Goal: Task Accomplishment & Management: Use online tool/utility

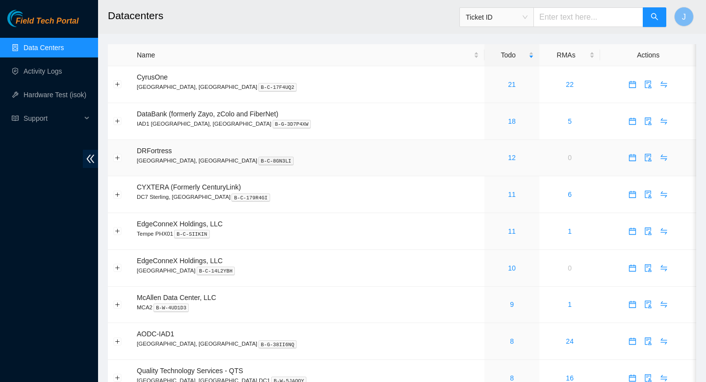
click at [490, 160] on div "12" at bounding box center [512, 157] width 44 height 11
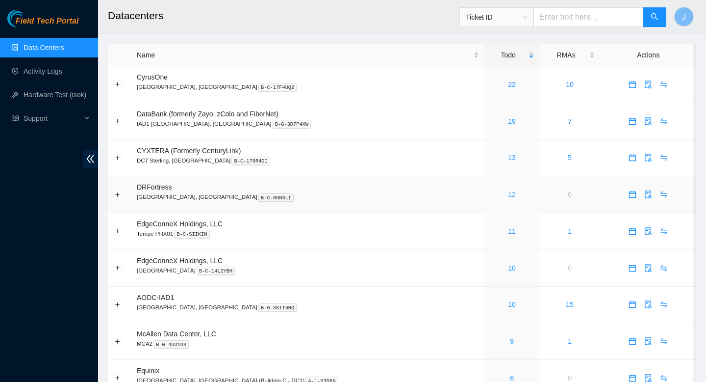
click at [508, 197] on link "12" at bounding box center [512, 194] width 8 height 8
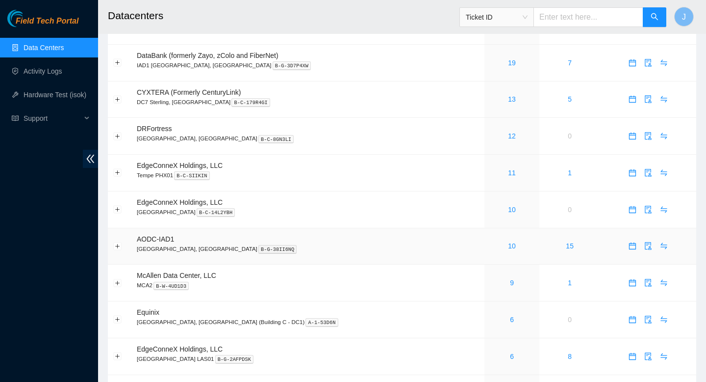
scroll to position [60, 0]
click at [566, 248] on link "15" at bounding box center [570, 244] width 8 height 8
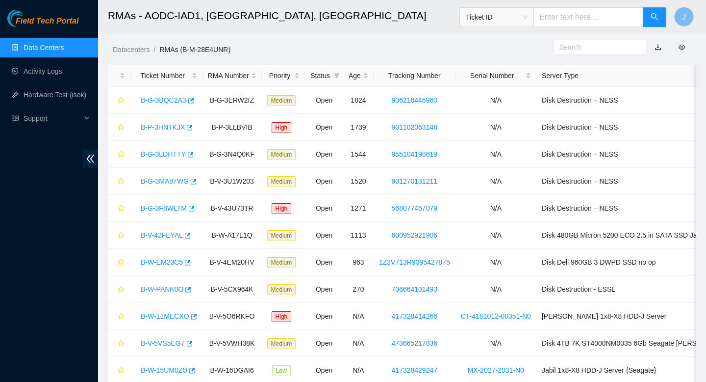
click at [57, 44] on link "Data Centers" at bounding box center [44, 48] width 40 height 8
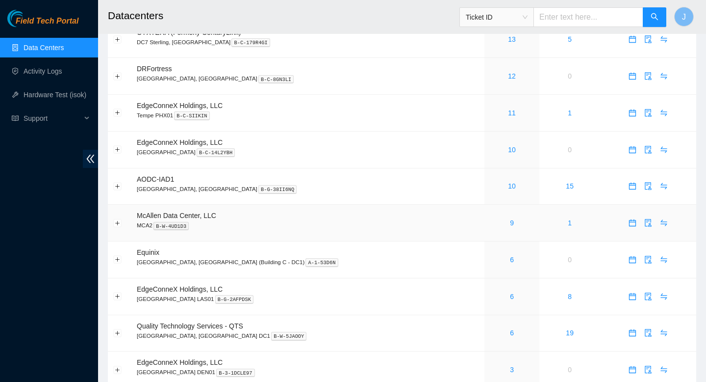
scroll to position [115, 0]
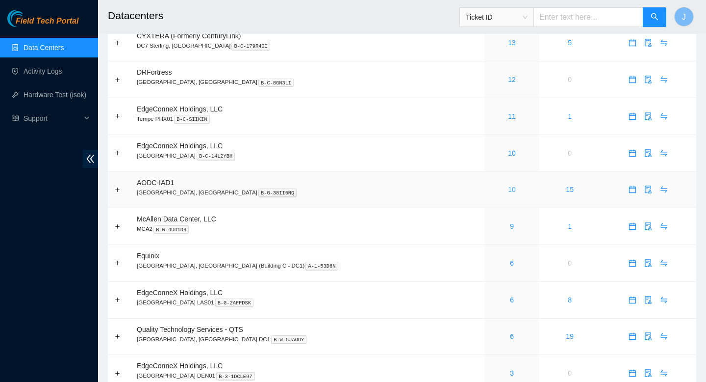
click at [508, 192] on link "10" at bounding box center [512, 189] width 8 height 8
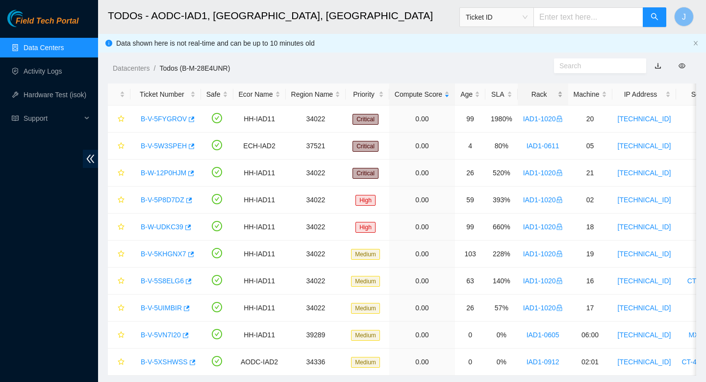
click at [563, 97] on div "Rack" at bounding box center [543, 94] width 40 height 11
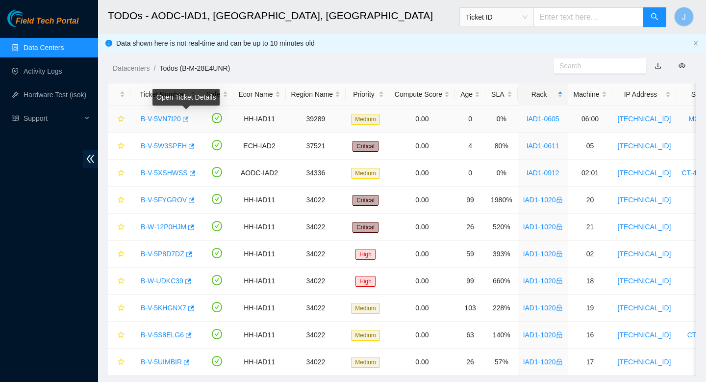
click at [189, 120] on icon "button" at bounding box center [186, 118] width 6 height 5
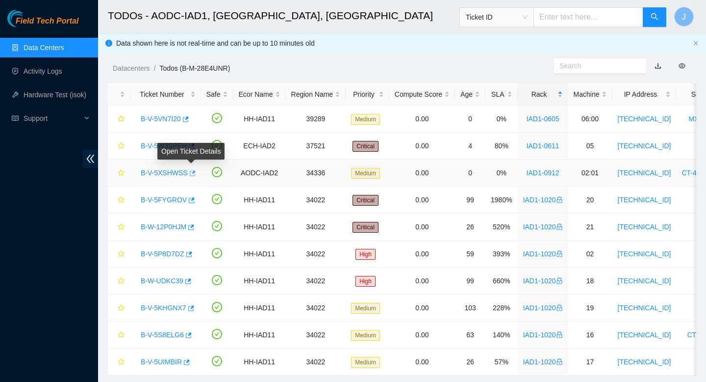
click at [194, 176] on icon "button" at bounding box center [193, 172] width 6 height 5
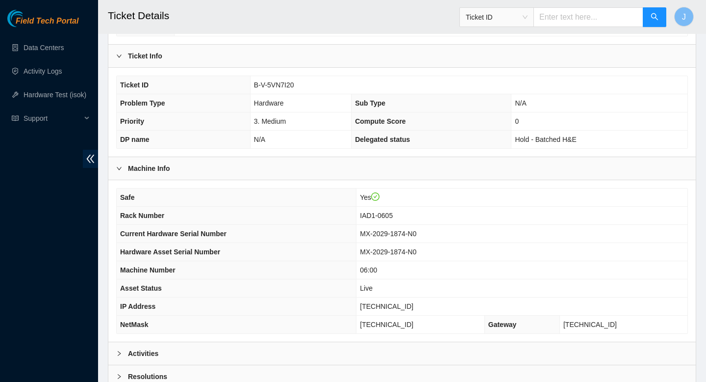
scroll to position [284, 0]
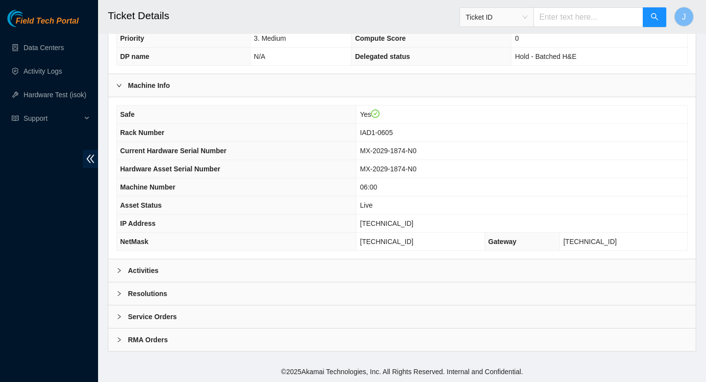
click at [254, 274] on div "Activities" at bounding box center [402, 270] width 588 height 23
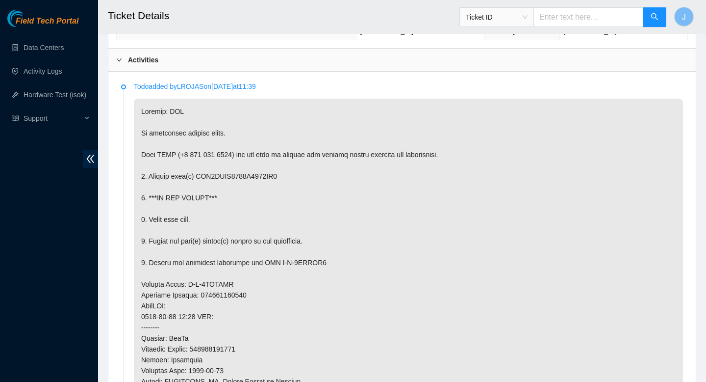
scroll to position [489, 0]
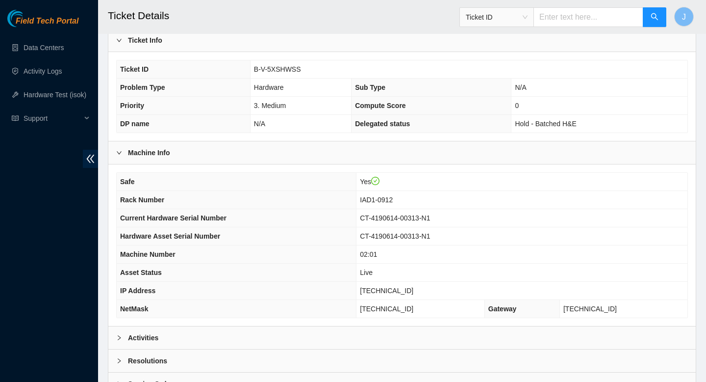
scroll to position [284, 0]
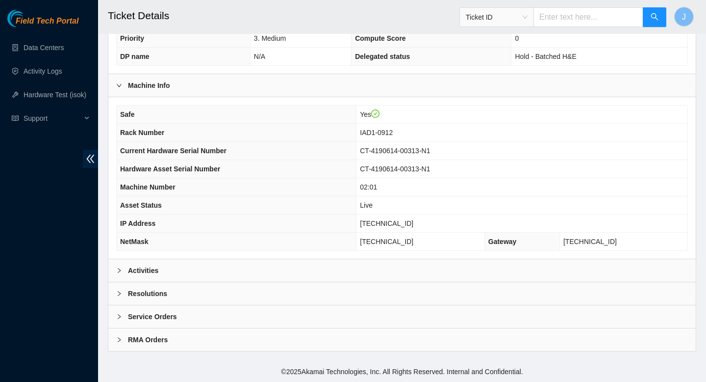
click at [261, 276] on div "Activities" at bounding box center [402, 270] width 588 height 23
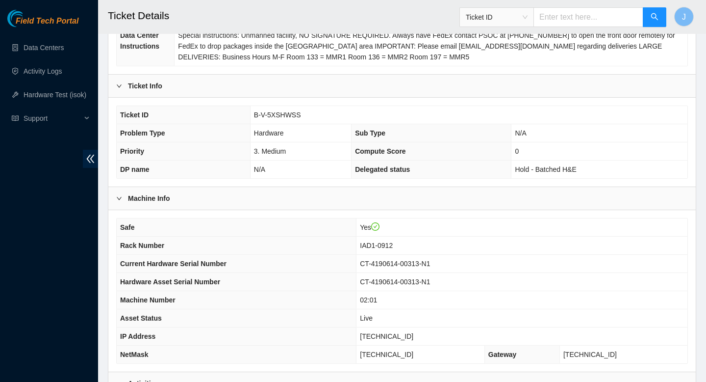
scroll to position [0, 0]
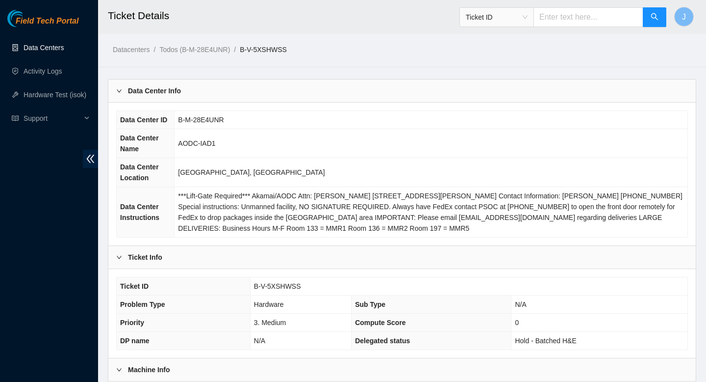
click at [55, 50] on link "Data Centers" at bounding box center [44, 48] width 40 height 8
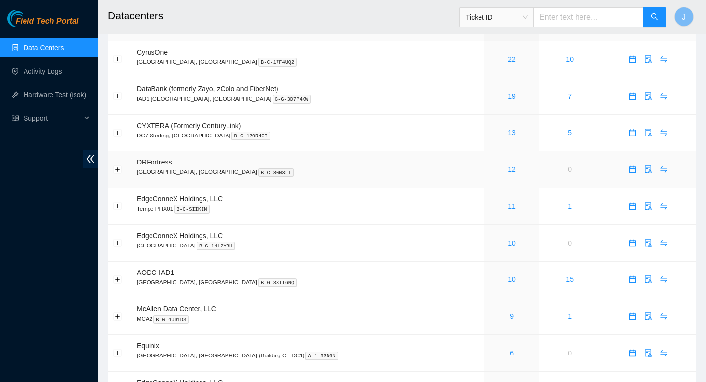
scroll to position [26, 0]
click at [508, 61] on link "22" at bounding box center [512, 58] width 8 height 8
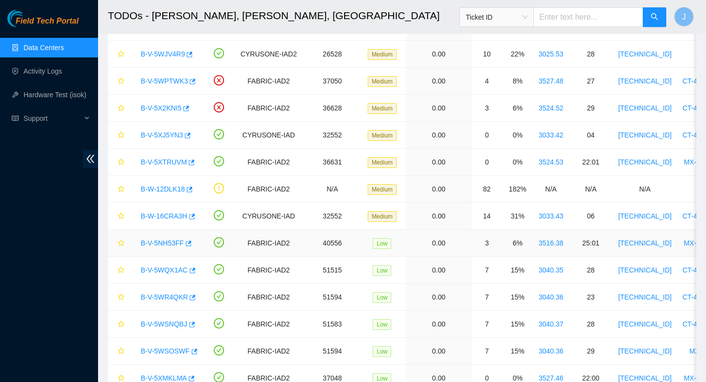
scroll to position [280, 0]
click at [193, 190] on icon "button" at bounding box center [190, 189] width 6 height 5
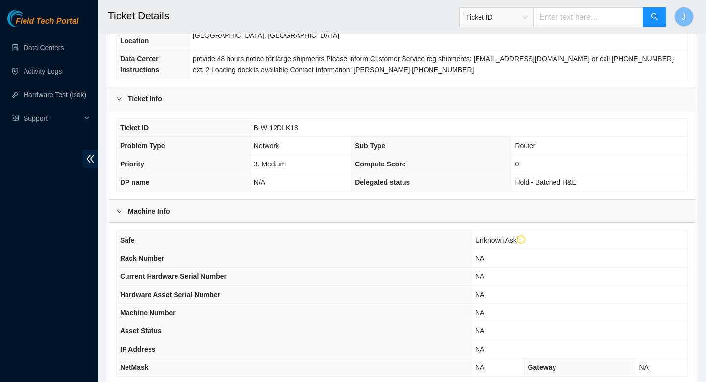
scroll to position [270, 0]
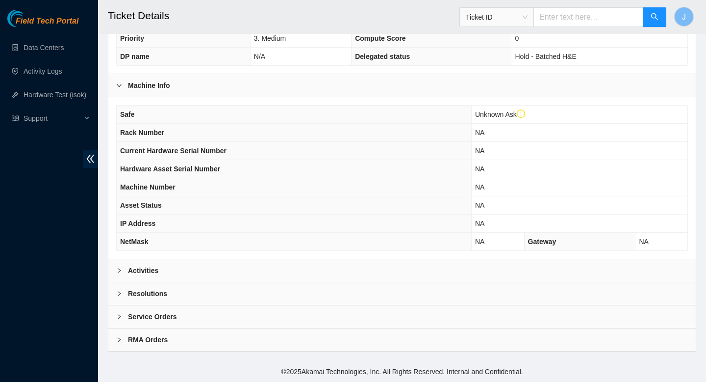
click at [210, 269] on div "Activities" at bounding box center [402, 270] width 588 height 23
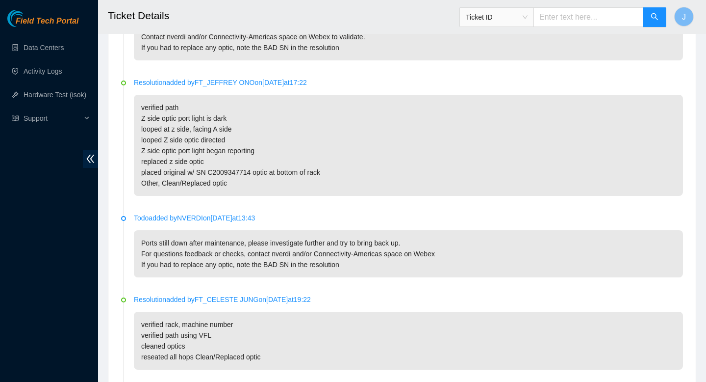
scroll to position [0, 0]
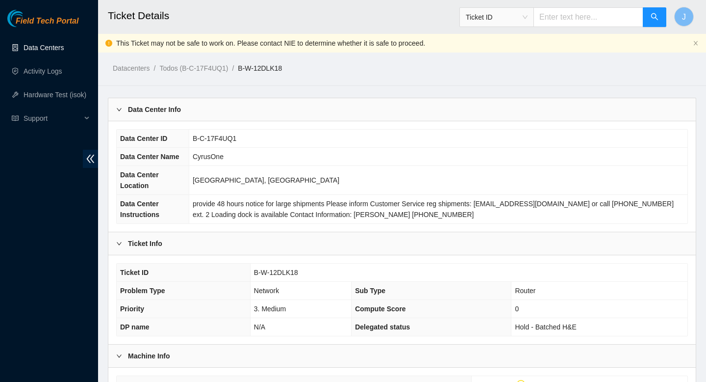
click at [34, 47] on link "Data Centers" at bounding box center [44, 48] width 40 height 8
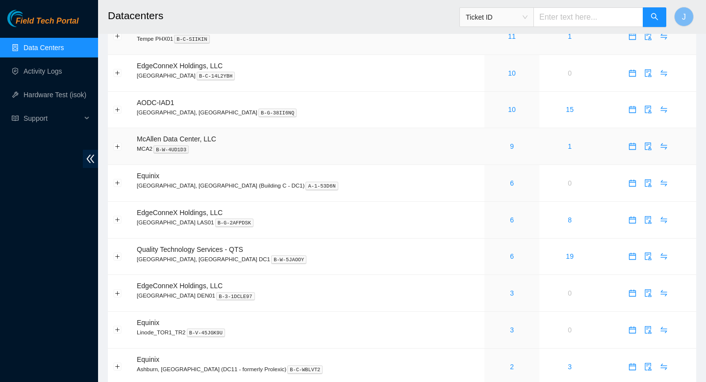
scroll to position [198, 0]
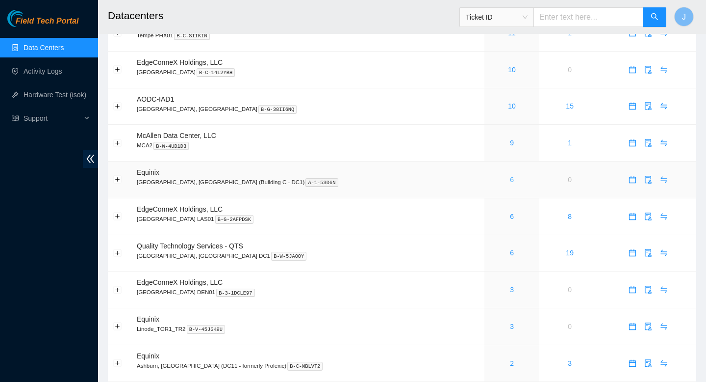
click at [510, 183] on link "6" at bounding box center [512, 180] width 4 height 8
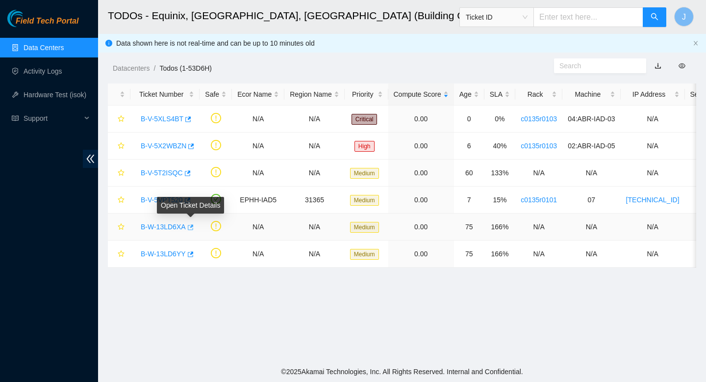
click at [191, 228] on icon "button" at bounding box center [189, 227] width 7 height 7
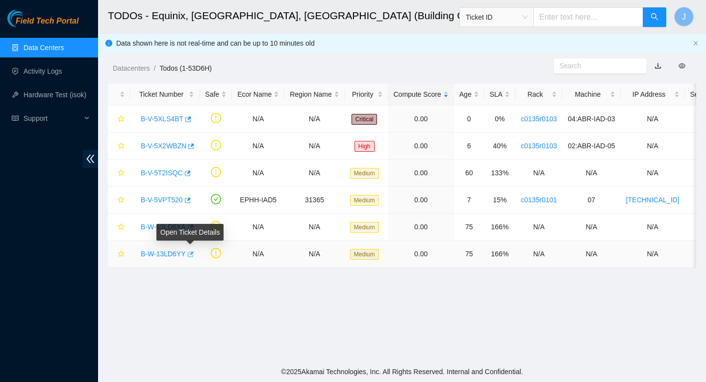
click at [193, 256] on icon "button" at bounding box center [189, 254] width 7 height 7
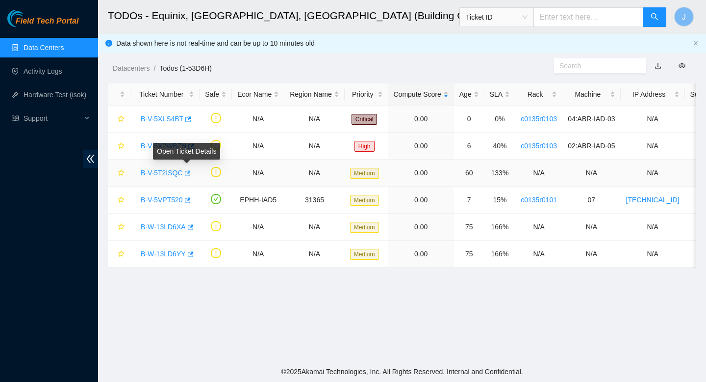
click at [190, 174] on icon "button" at bounding box center [186, 173] width 7 height 7
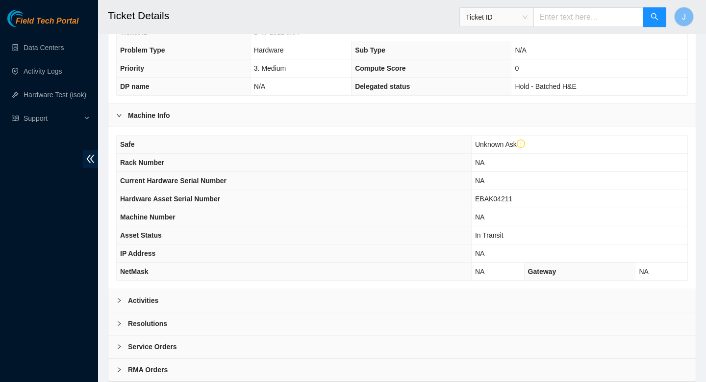
scroll to position [235, 0]
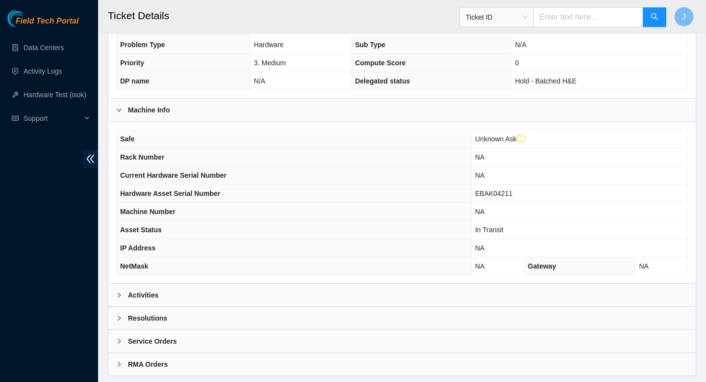
click at [221, 291] on div "Activities" at bounding box center [402, 295] width 588 height 23
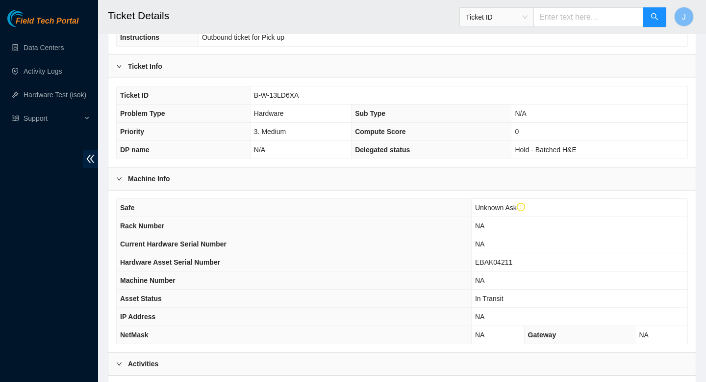
scroll to position [162, 0]
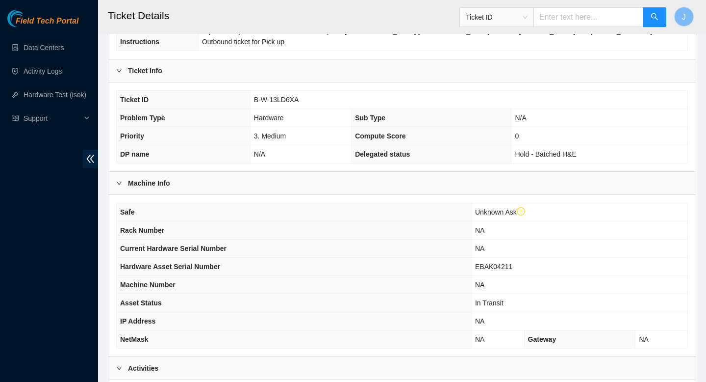
click at [310, 92] on td "B-W-13LD6XA" at bounding box center [469, 100] width 438 height 18
drag, startPoint x: 308, startPoint y: 101, endPoint x: 227, endPoint y: 105, distance: 81.6
click at [227, 105] on tr "Ticket ID B-W-13LD6XA" at bounding box center [402, 100] width 571 height 18
copy tr "B-W-13LD6XA"
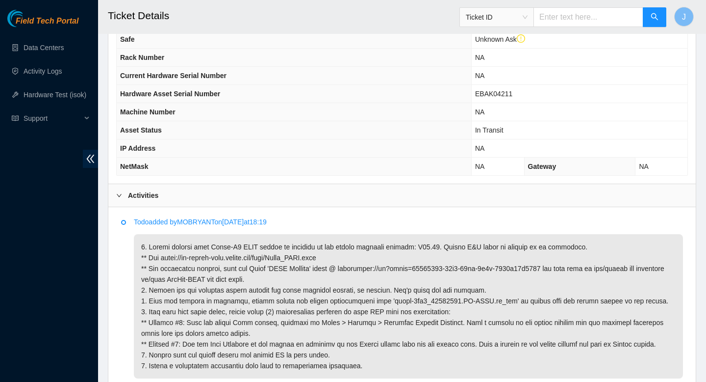
scroll to position [334, 0]
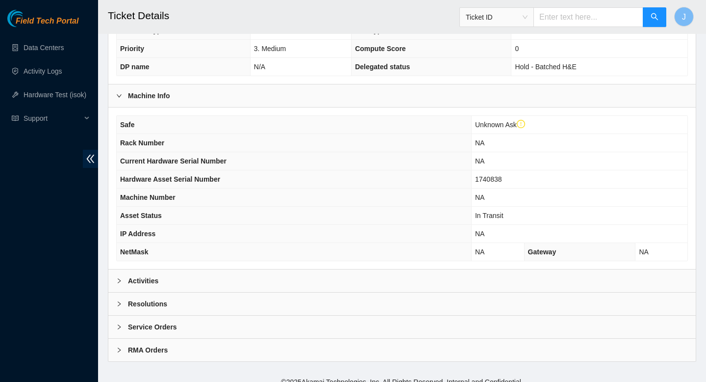
scroll to position [260, 0]
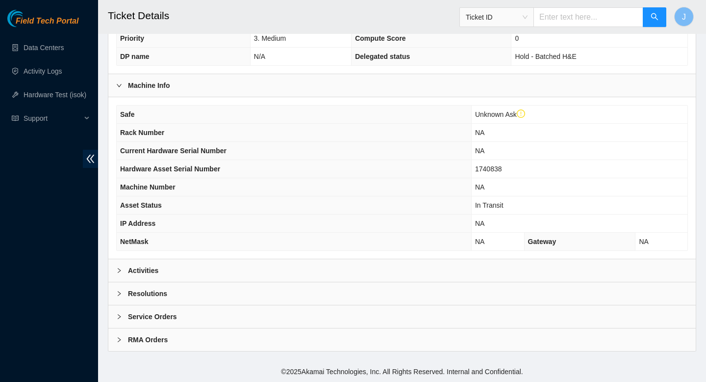
click at [286, 266] on div "Activities" at bounding box center [402, 270] width 588 height 23
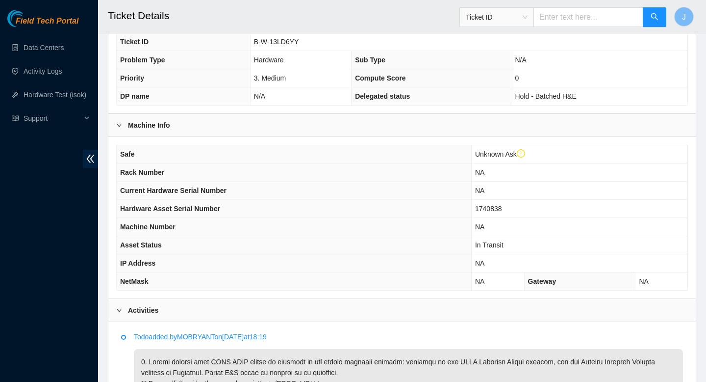
scroll to position [211, 0]
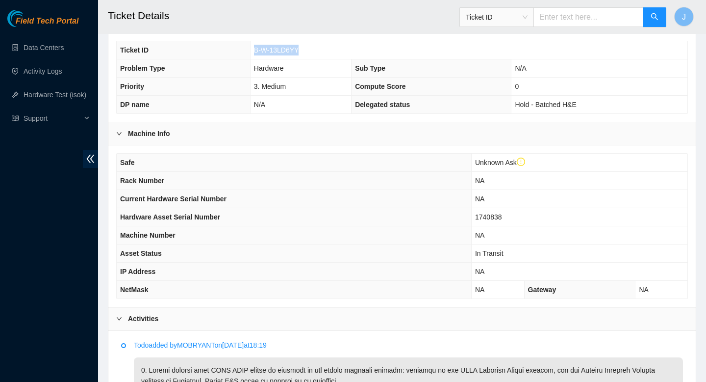
drag, startPoint x: 307, startPoint y: 49, endPoint x: 255, endPoint y: 51, distance: 52.1
click at [254, 51] on td "B-W-13LD6YY" at bounding box center [469, 50] width 438 height 18
copy span "B-W-13LD6YY"
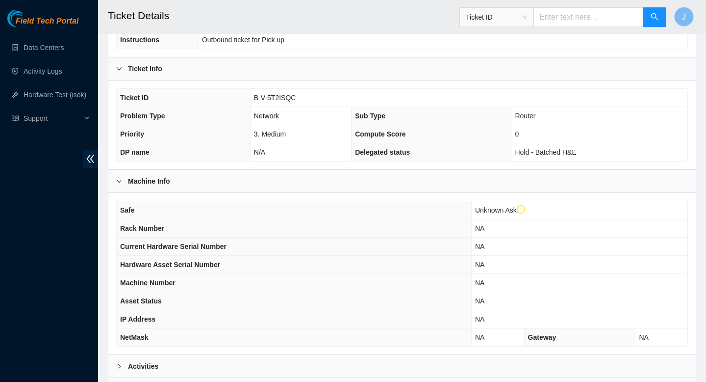
scroll to position [260, 0]
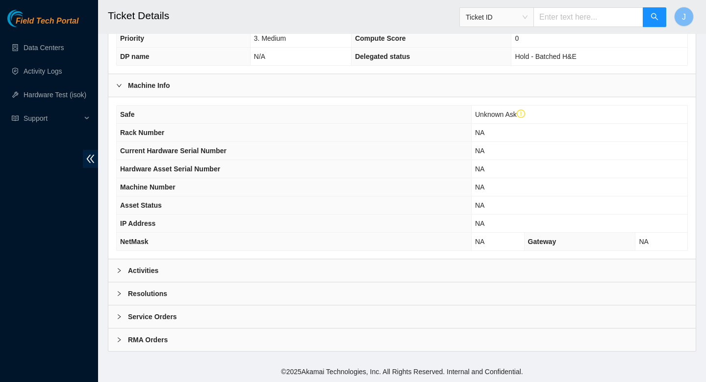
click at [261, 277] on div "Activities" at bounding box center [402, 270] width 588 height 23
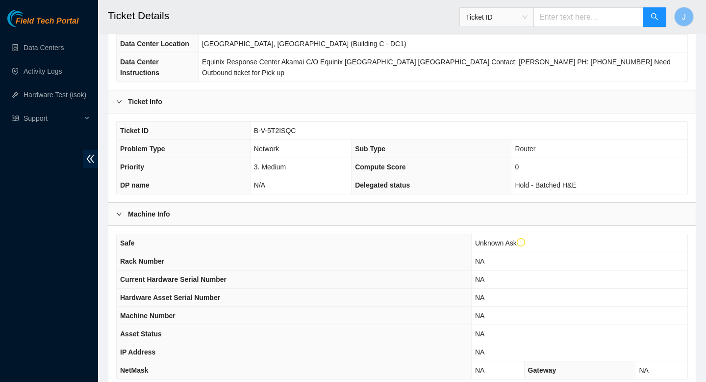
scroll to position [0, 0]
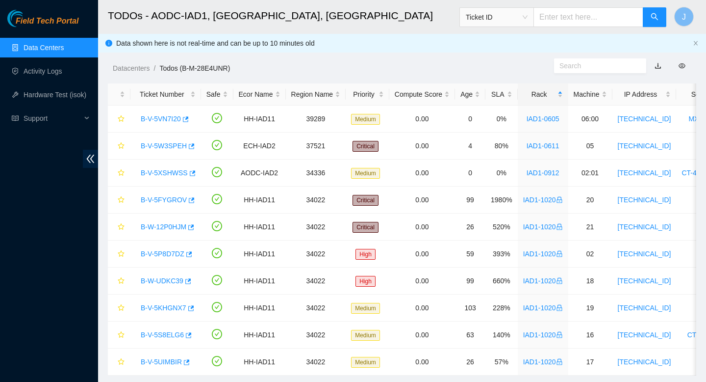
click at [49, 46] on link "Data Centers" at bounding box center [44, 48] width 40 height 8
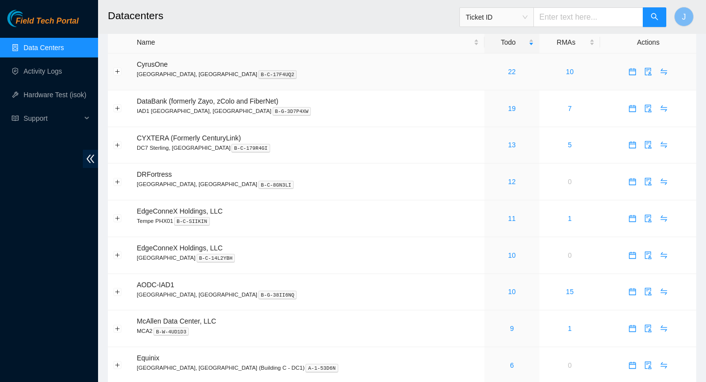
scroll to position [13, 0]
